Goal: Find specific page/section: Find specific page/section

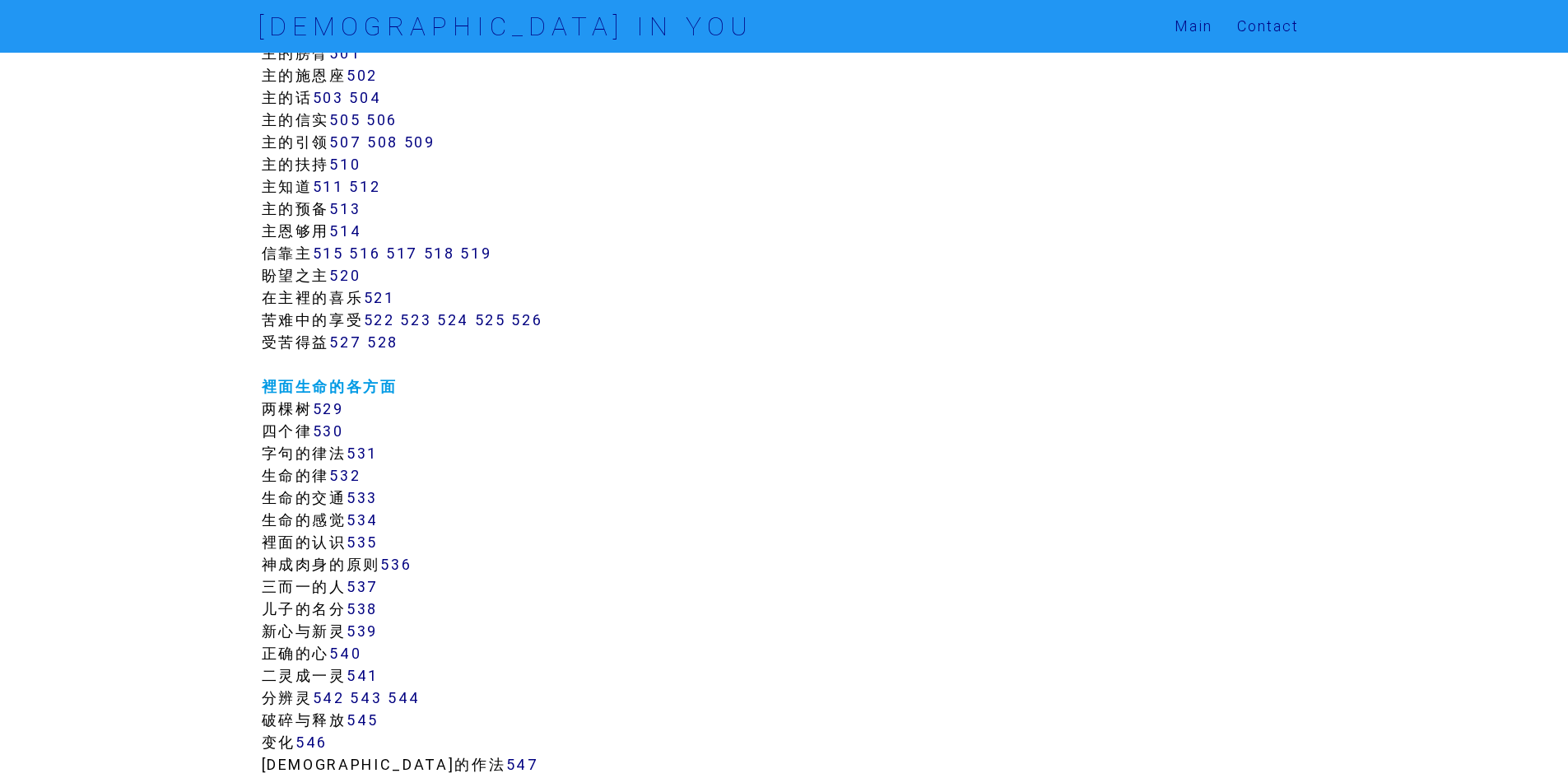
scroll to position [5104, 0]
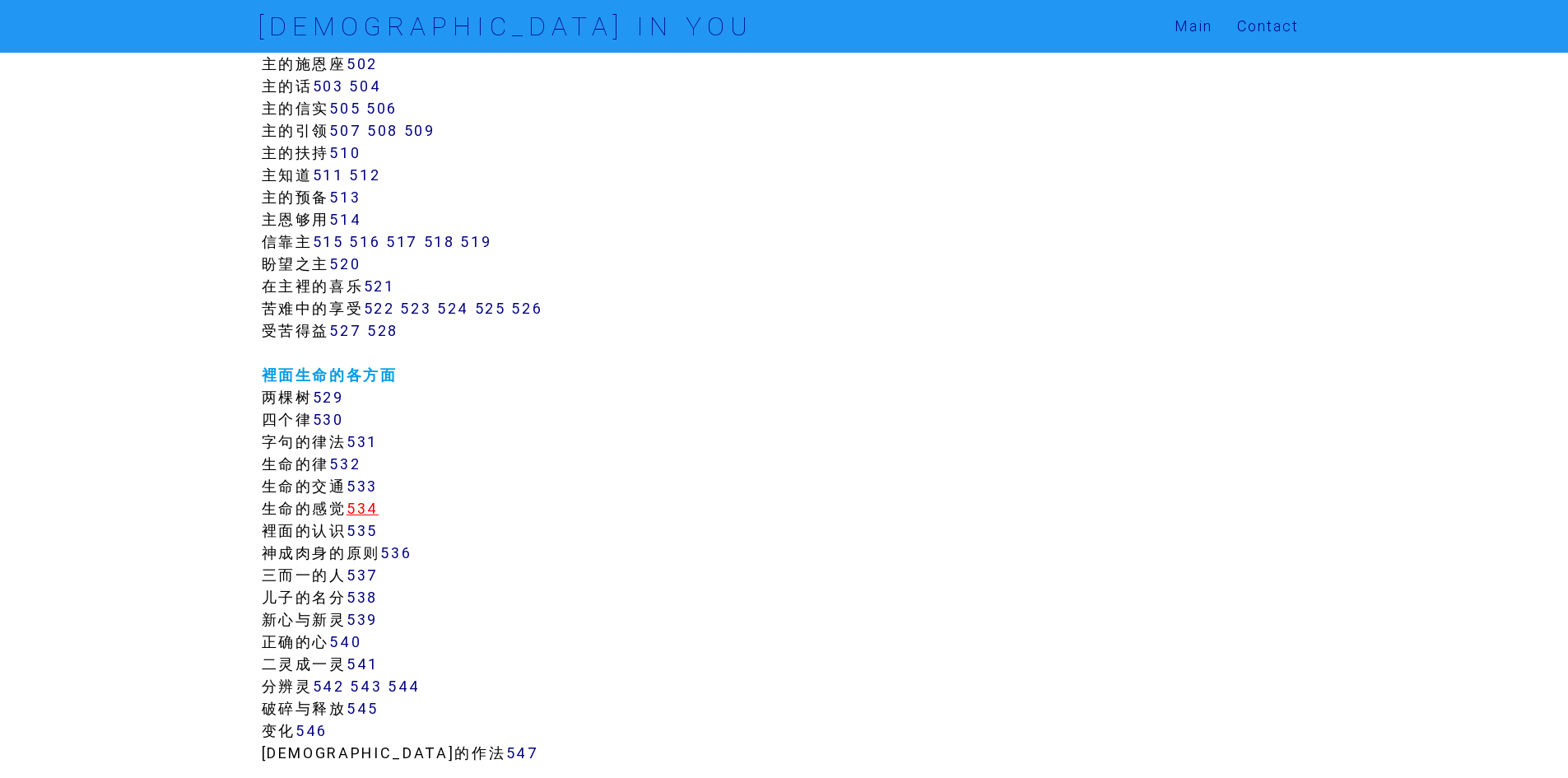
click at [360, 507] on link "534" at bounding box center [363, 509] width 32 height 19
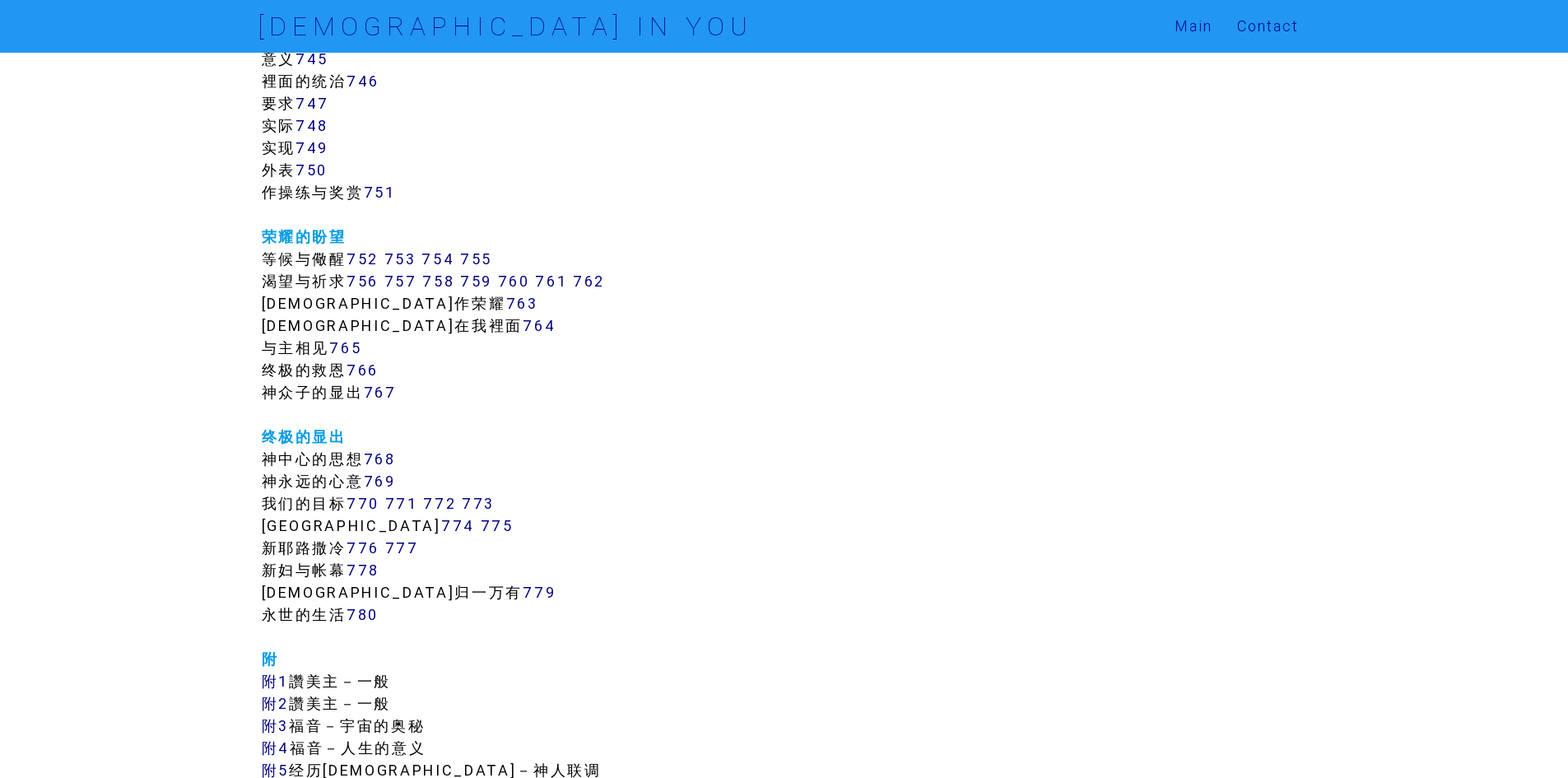
scroll to position [8643, 0]
click at [332, 15] on link "[DEMOGRAPHIC_DATA] IN YOU" at bounding box center [505, 27] width 496 height 53
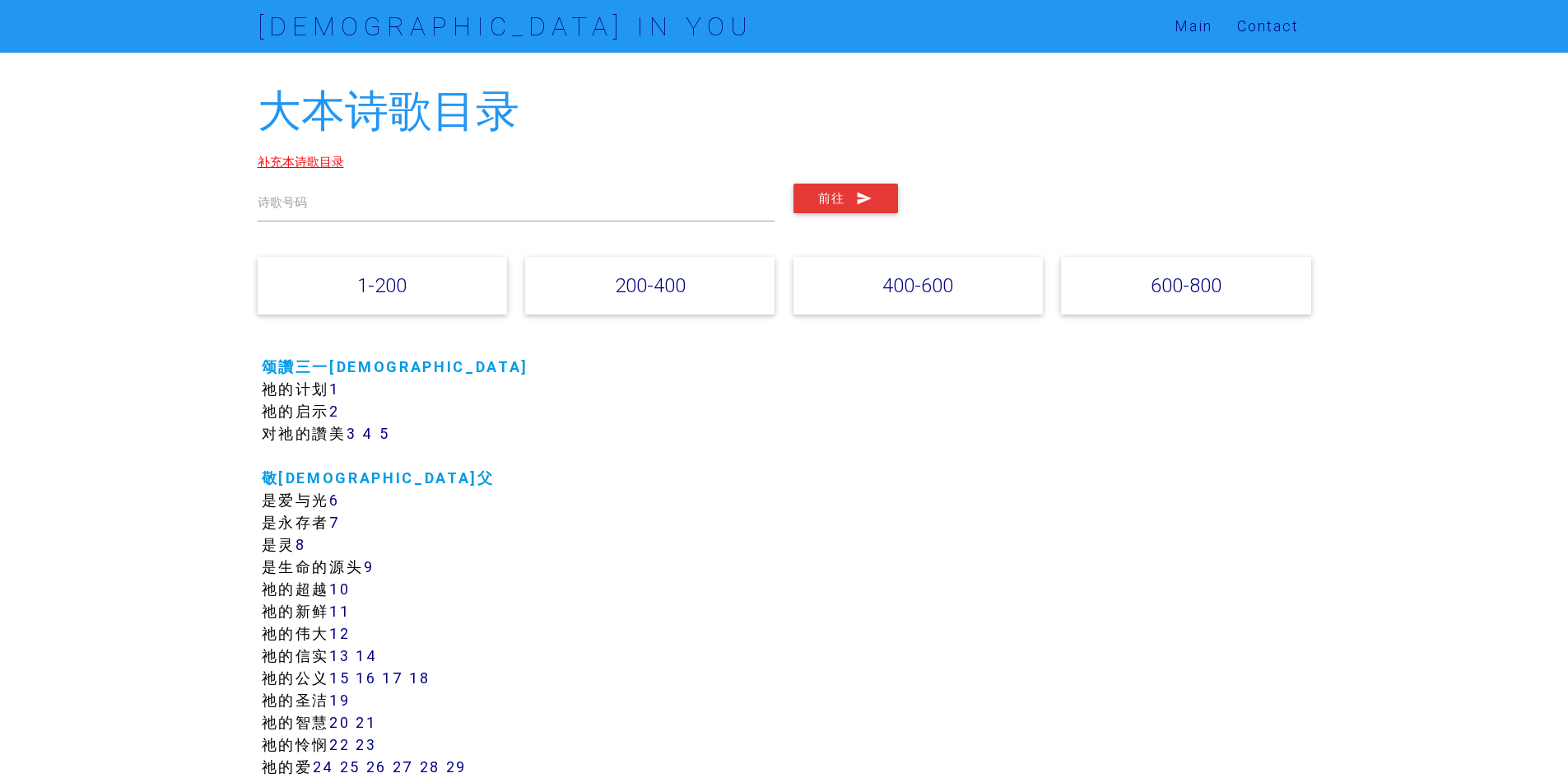
click at [303, 162] on link "补充本诗歌目录" at bounding box center [300, 162] width 86 height 15
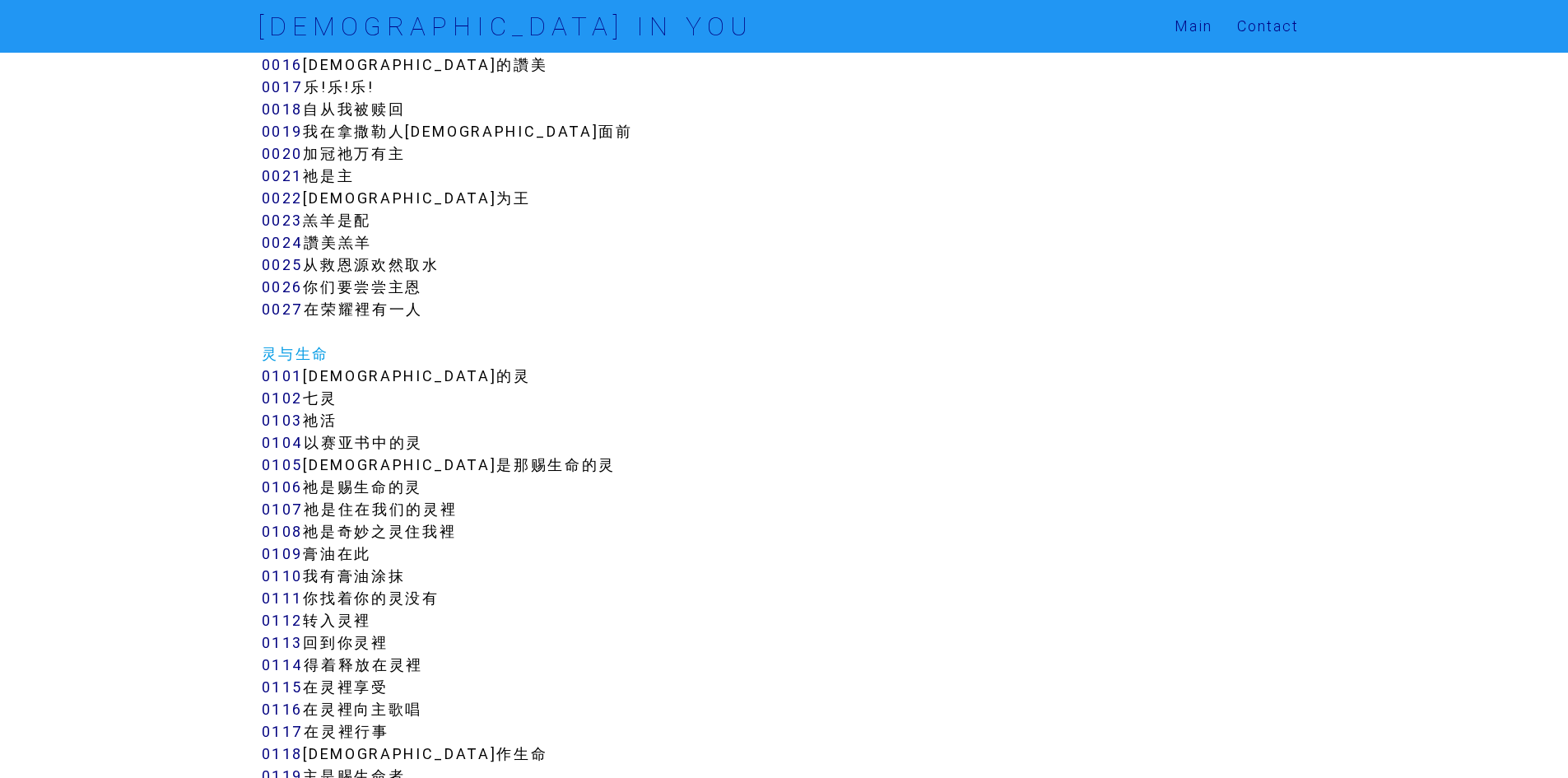
scroll to position [658, 0]
click at [286, 575] on link "0110" at bounding box center [282, 575] width 42 height 19
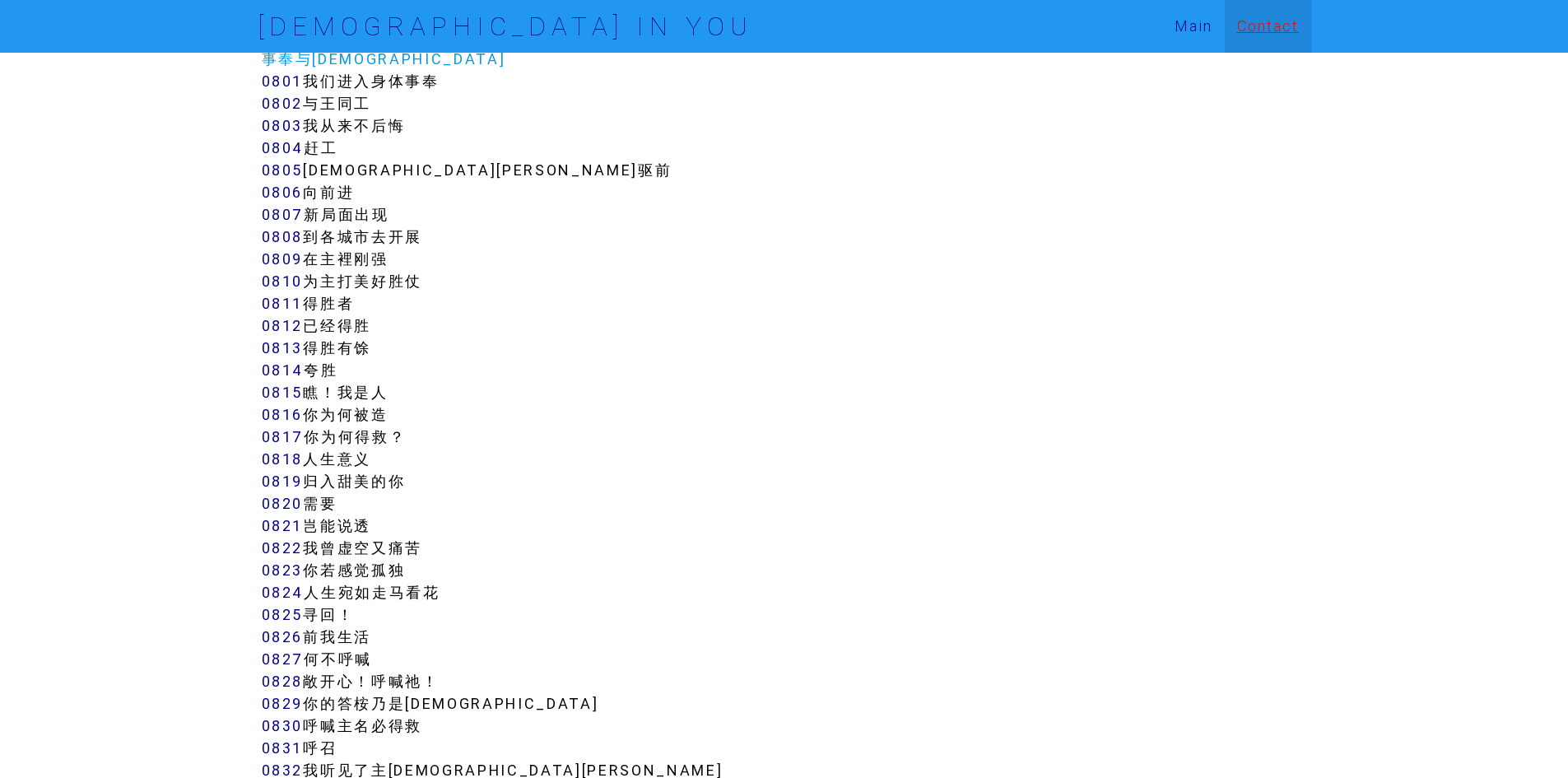
scroll to position [6668, 0]
